Goal: Check status

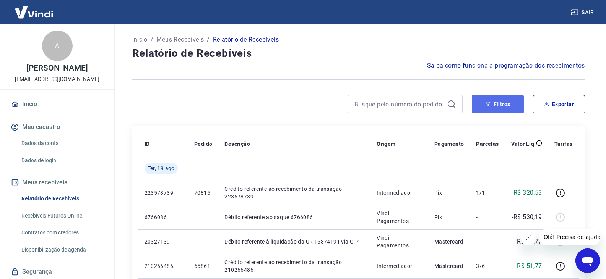
click at [497, 112] on button "Filtros" at bounding box center [498, 104] width 52 height 18
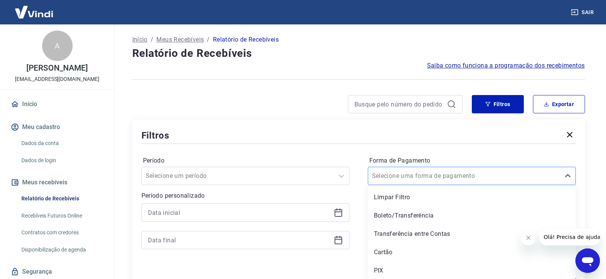
scroll to position [1, 0]
click at [451, 176] on div at bounding box center [464, 175] width 184 height 11
click at [422, 262] on div "Limpar Filtro Boleto/Transferência Transferência entre Contas Cartão PIX" at bounding box center [472, 232] width 208 height 94
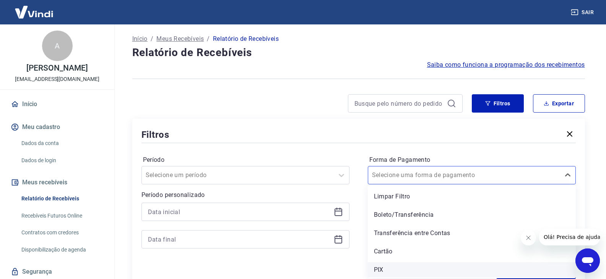
click at [422, 267] on div "PIX" at bounding box center [472, 270] width 208 height 15
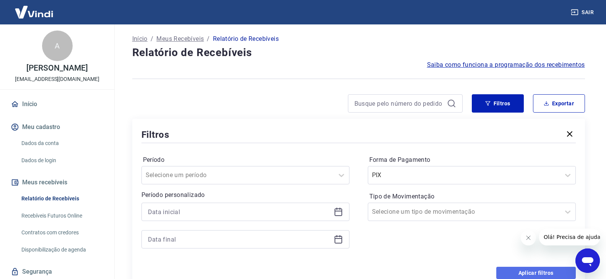
click at [529, 270] on button "Aplicar filtros" at bounding box center [536, 273] width 80 height 12
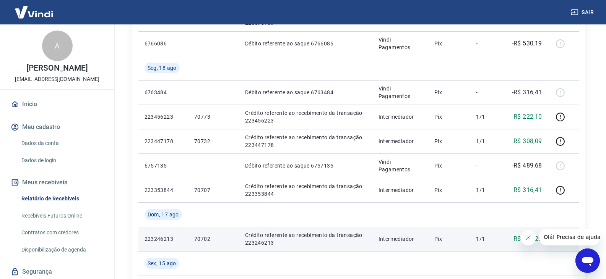
scroll to position [191, 0]
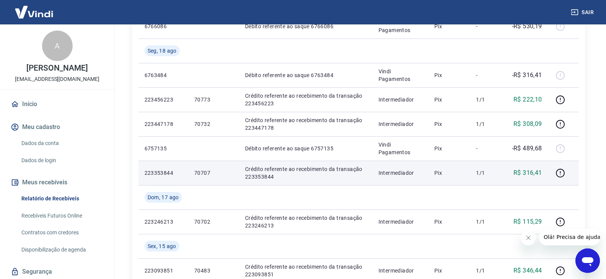
click at [200, 173] on p "70707" at bounding box center [213, 173] width 39 height 8
copy p "70707"
